Goal: Information Seeking & Learning: Learn about a topic

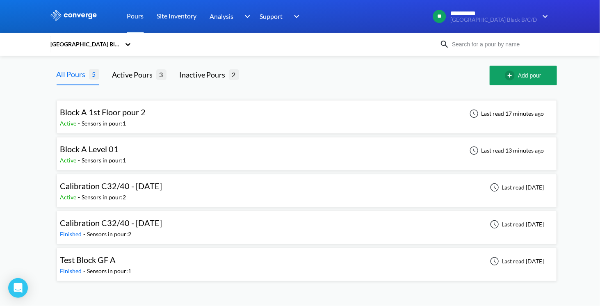
click at [336, 111] on div "Block A 1st Floor pour 2 Active - Sensors in pour: 1 Last read 17 minutes ago" at bounding box center [306, 117] width 493 height 26
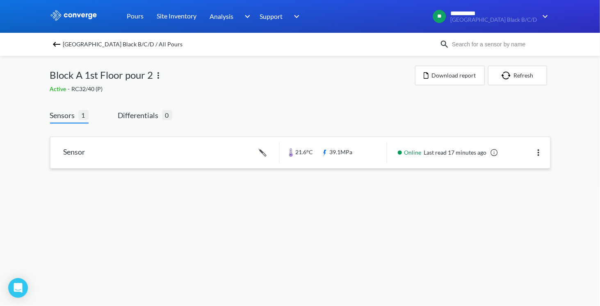
click at [187, 148] on link at bounding box center [299, 152] width 499 height 31
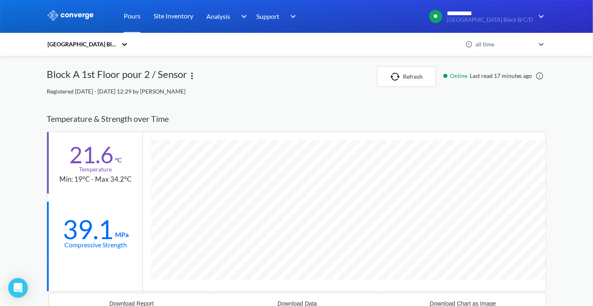
scroll to position [521, 500]
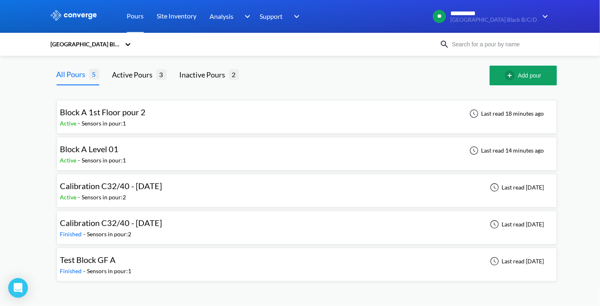
click at [311, 153] on div "Block A Level 01 Active - Sensors in pour: 1 Last read 14 minutes ago" at bounding box center [306, 154] width 493 height 26
click at [251, 196] on div "Calibration C32/40 - [DATE] Active - Sensors in pour: 2 Last read [DATE]" at bounding box center [306, 190] width 493 height 26
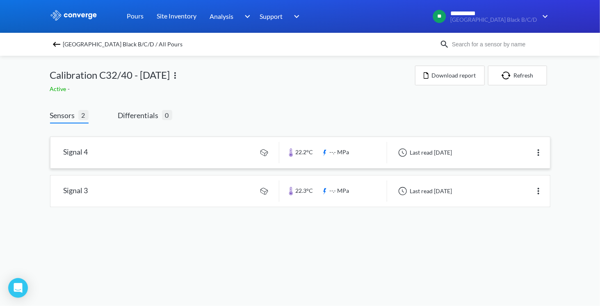
click at [166, 150] on link at bounding box center [299, 152] width 499 height 31
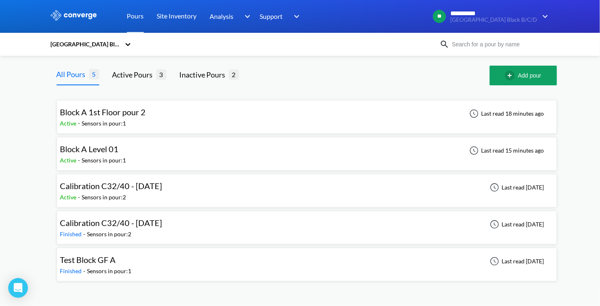
click at [214, 263] on div "Test Block GF A Finished - Sensors in pour: 1 Last read [DATE]" at bounding box center [306, 264] width 493 height 26
click at [132, 75] on div "Active Pours" at bounding box center [134, 74] width 44 height 11
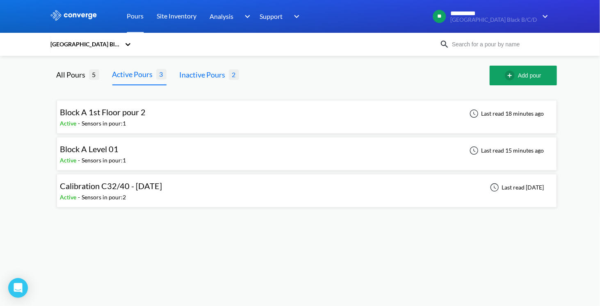
click at [205, 70] on div "Inactive Pours" at bounding box center [203, 74] width 49 height 11
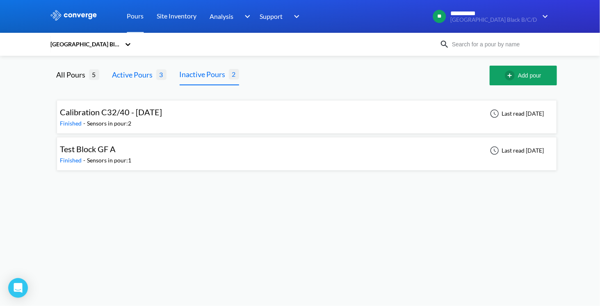
click at [126, 73] on div "Active Pours" at bounding box center [134, 74] width 44 height 11
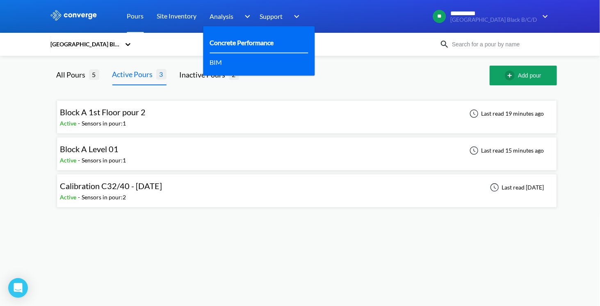
click at [223, 43] on link "Concrete Performance" at bounding box center [242, 42] width 64 height 10
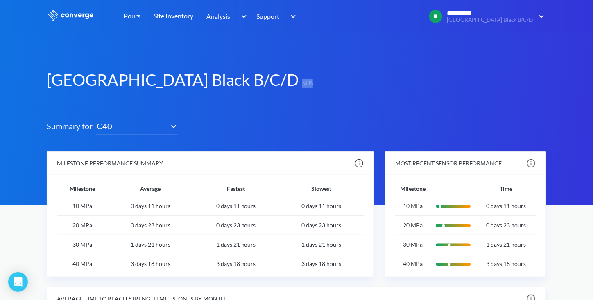
drag, startPoint x: 294, startPoint y: 84, endPoint x: 272, endPoint y: 84, distance: 21.7
click at [272, 84] on div "[GEOGRAPHIC_DATA] Black B/C/D MJS" at bounding box center [297, 79] width 500 height 21
click at [299, 84] on span "MJS" at bounding box center [306, 84] width 14 height 11
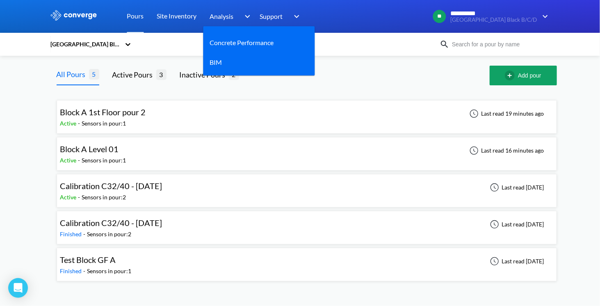
click at [248, 15] on img at bounding box center [245, 16] width 13 height 10
click at [244, 44] on link "Concrete Performance" at bounding box center [242, 42] width 64 height 10
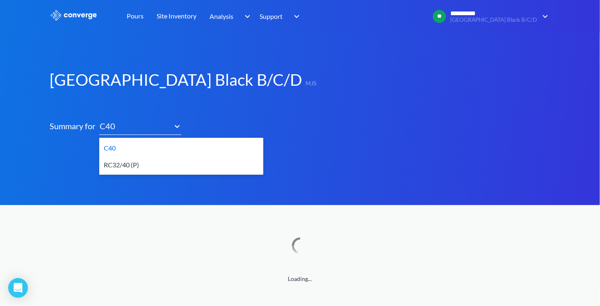
click at [177, 125] on icon at bounding box center [177, 126] width 8 height 8
click at [110, 165] on div "RC32/40 (P)" at bounding box center [181, 164] width 164 height 17
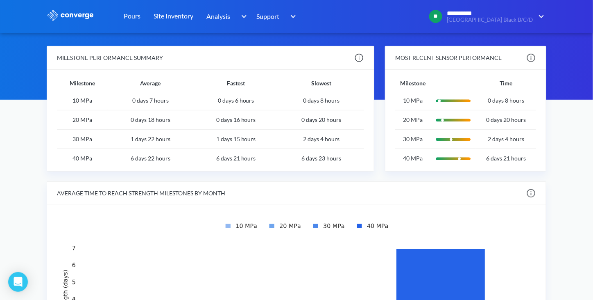
scroll to position [82, 0]
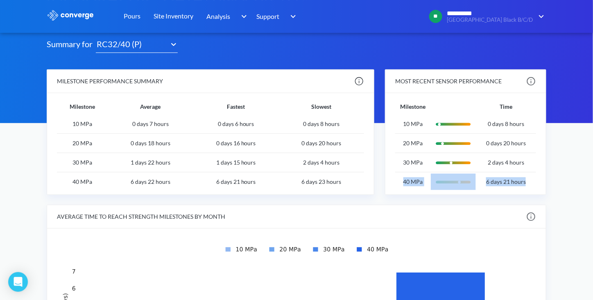
drag, startPoint x: 531, startPoint y: 181, endPoint x: 403, endPoint y: 184, distance: 127.5
click at [403, 184] on tr "40 MPa 6 days 21 hours" at bounding box center [465, 181] width 141 height 19
click at [461, 184] on img at bounding box center [453, 182] width 45 height 15
click at [461, 181] on img at bounding box center [453, 182] width 45 height 15
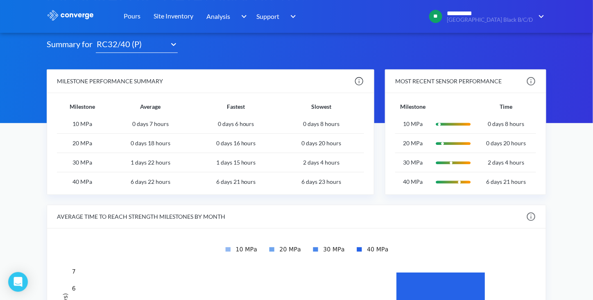
click at [460, 181] on img at bounding box center [453, 182] width 45 height 15
click at [410, 183] on td "40 MPa" at bounding box center [413, 181] width 36 height 19
click at [410, 182] on td "40 MPa" at bounding box center [413, 181] width 36 height 19
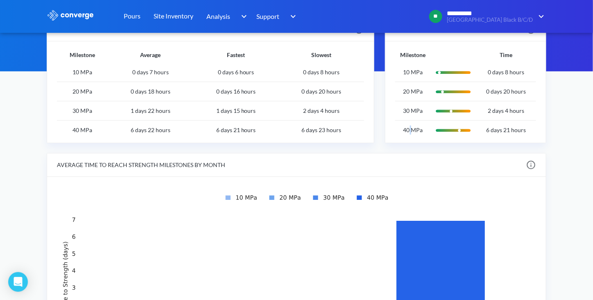
scroll to position [123, 0]
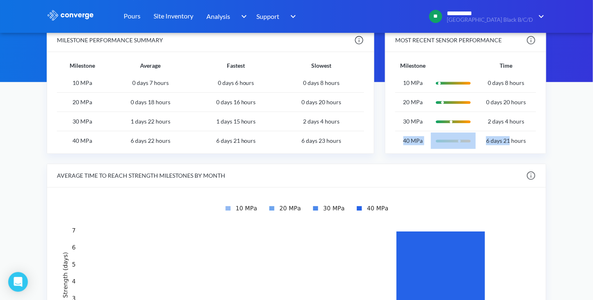
drag, startPoint x: 402, startPoint y: 143, endPoint x: 509, endPoint y: 146, distance: 106.6
click at [509, 146] on tr "40 MPa 6 days 21 hours" at bounding box center [465, 140] width 141 height 19
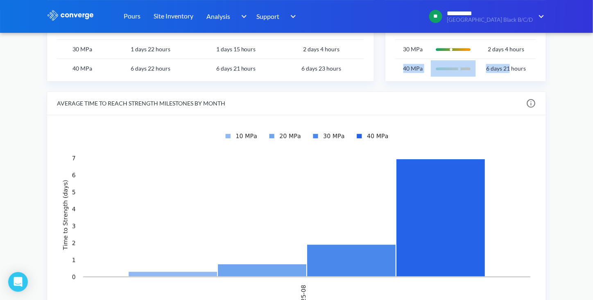
scroll to position [205, 0]
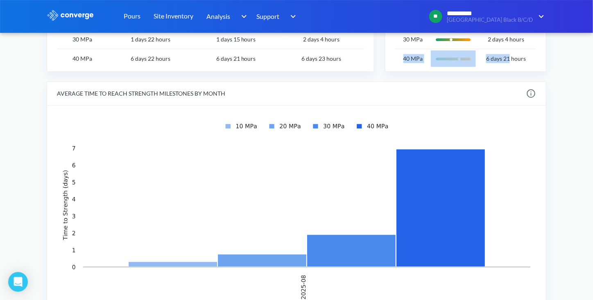
click at [499, 126] on img at bounding box center [296, 210] width 479 height 190
click at [347, 131] on img at bounding box center [296, 210] width 479 height 190
click at [348, 131] on img at bounding box center [296, 210] width 479 height 190
click at [489, 131] on img at bounding box center [296, 210] width 479 height 190
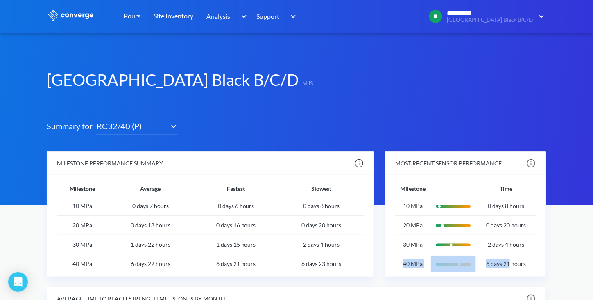
scroll to position [0, 0]
